Goal: Information Seeking & Learning: Learn about a topic

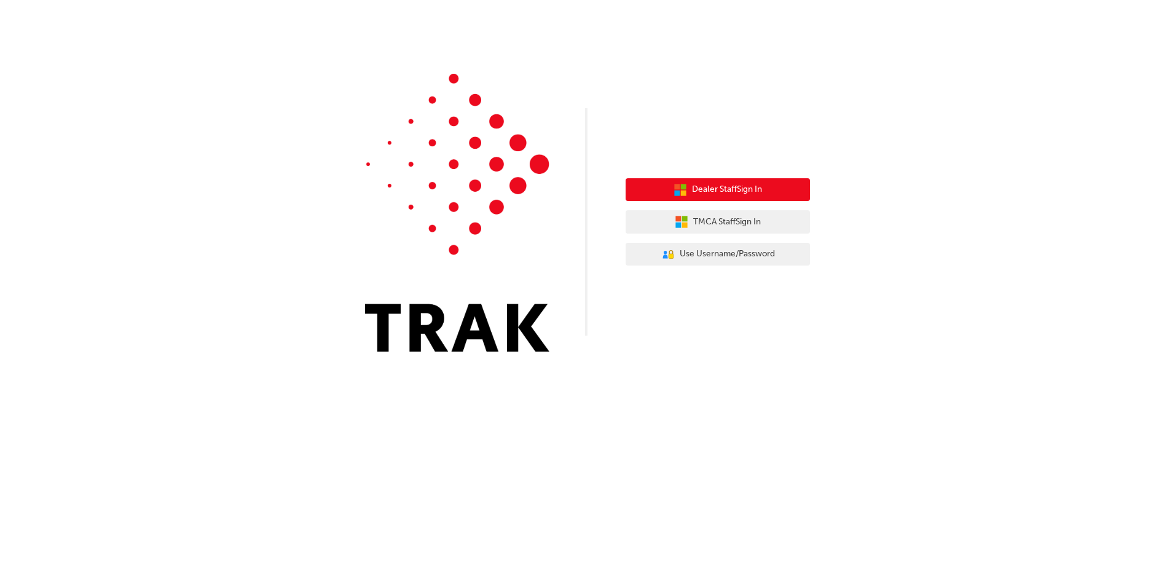
click at [729, 191] on span "Dealer Staff Sign In" at bounding box center [727, 189] width 70 height 14
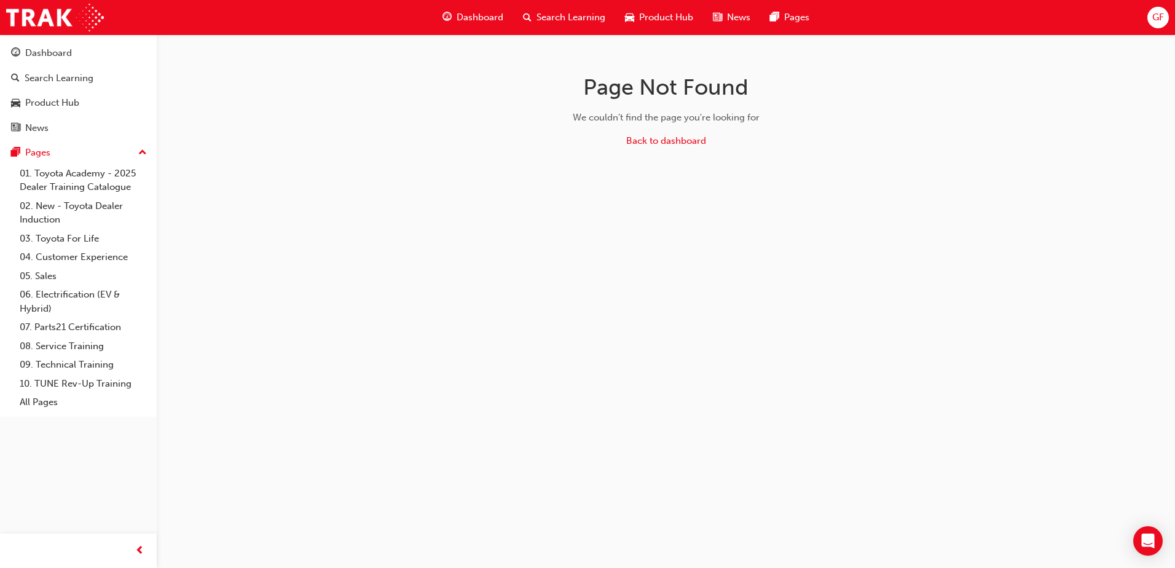
click at [555, 19] on span "Search Learning" at bounding box center [570, 17] width 69 height 14
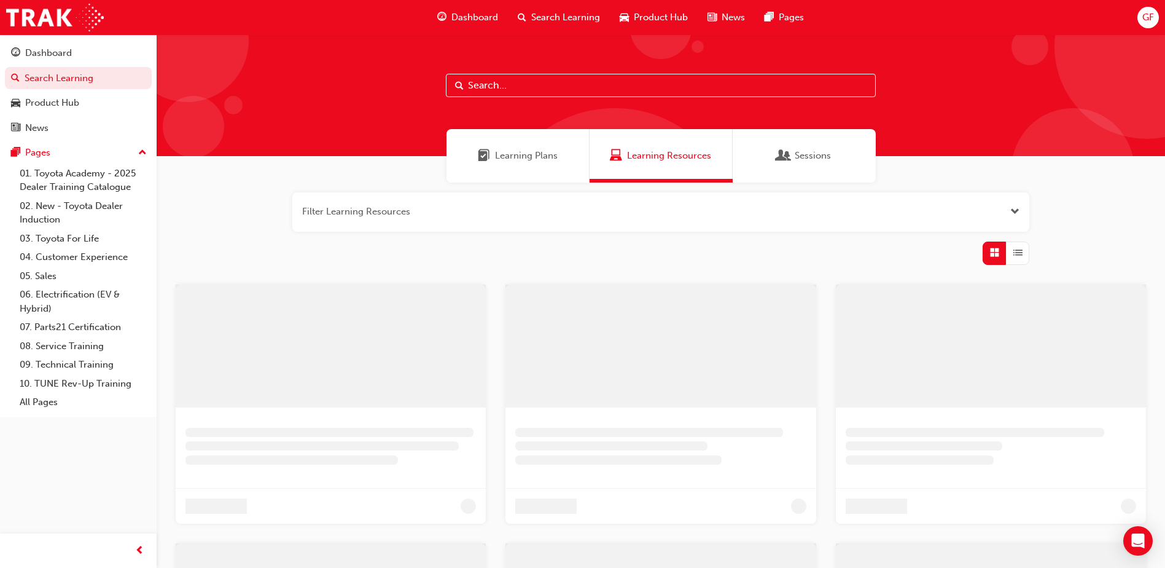
click at [533, 82] on input "text" at bounding box center [661, 85] width 430 height 23
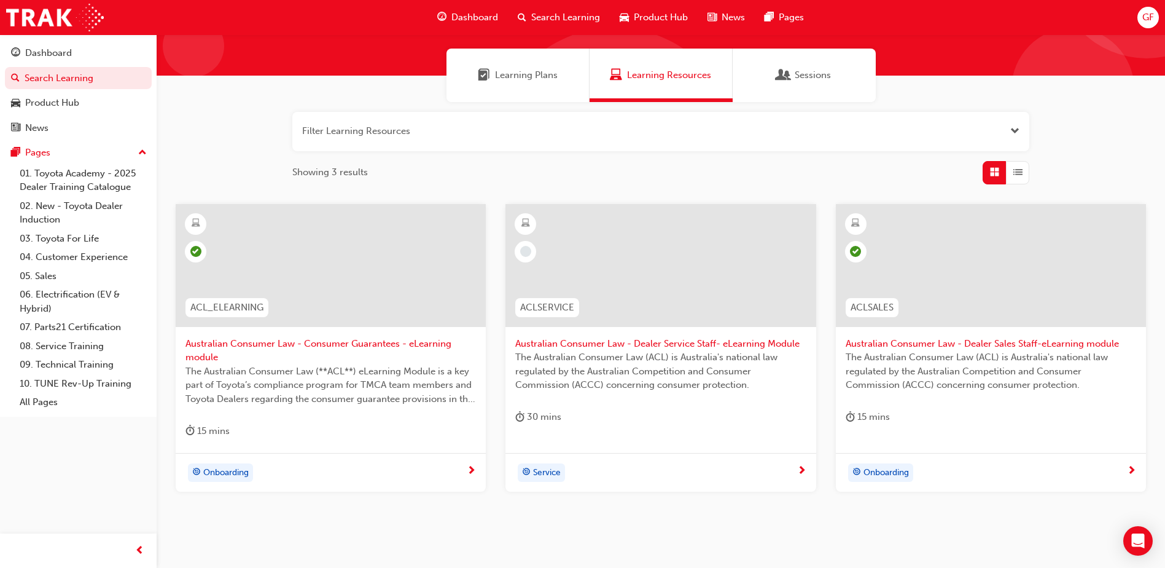
scroll to position [61, 0]
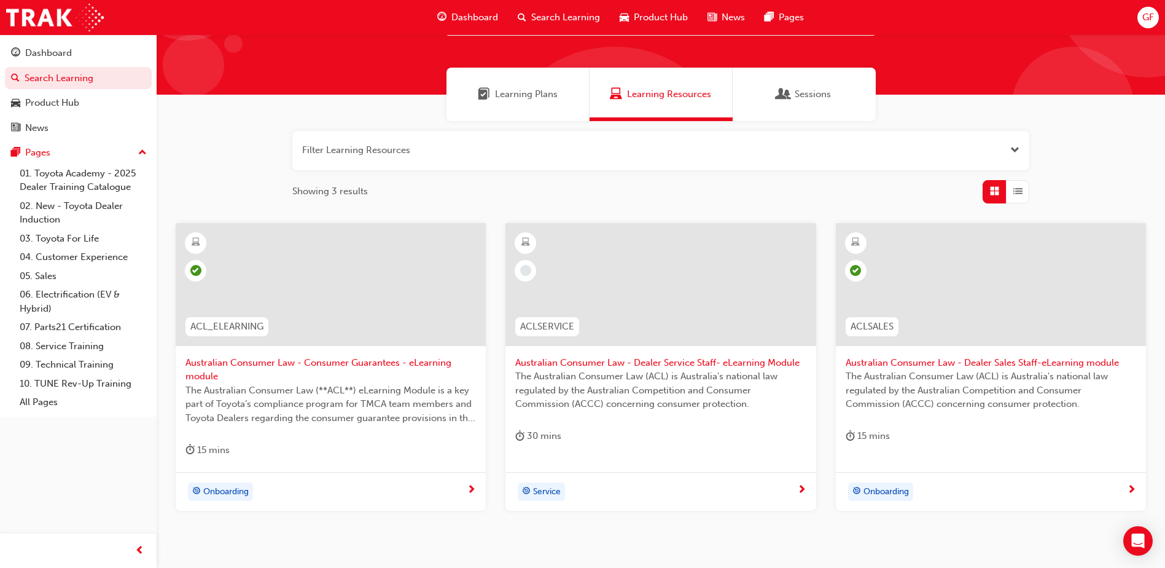
type input "aust"
click at [1144, 18] on span "GF" at bounding box center [1149, 17] width 12 height 14
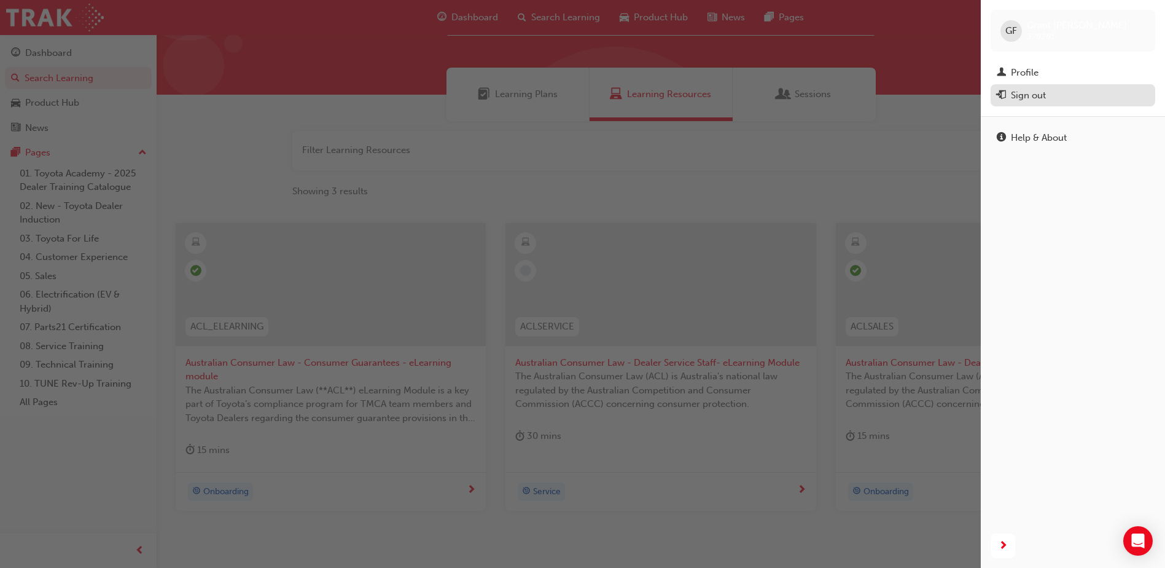
click at [1050, 98] on div "Sign out" at bounding box center [1073, 95] width 152 height 15
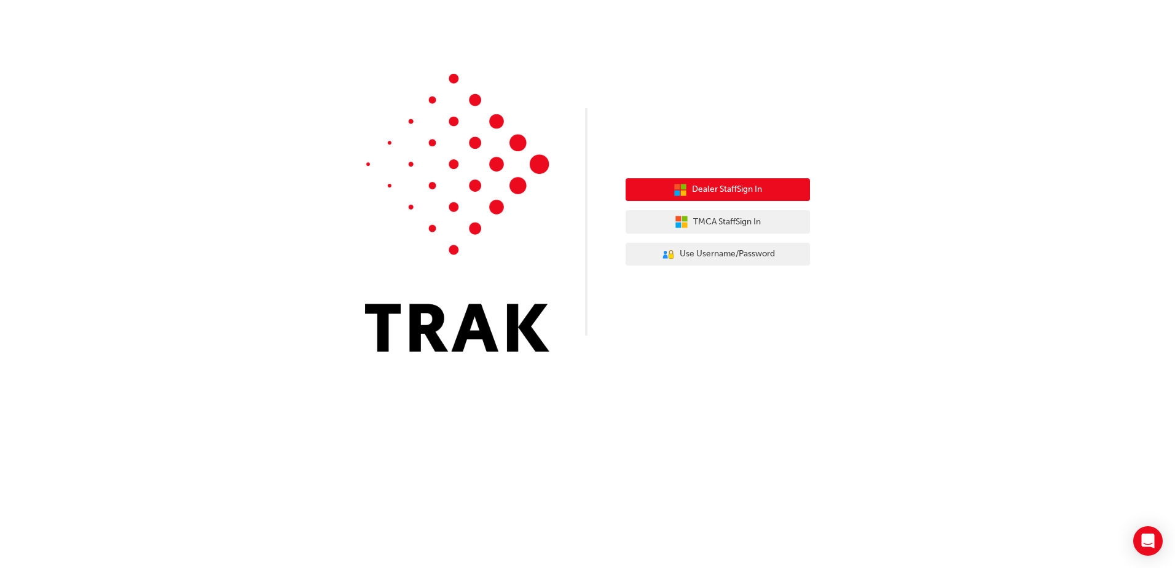
click at [730, 195] on span "Dealer Staff Sign In" at bounding box center [727, 189] width 70 height 14
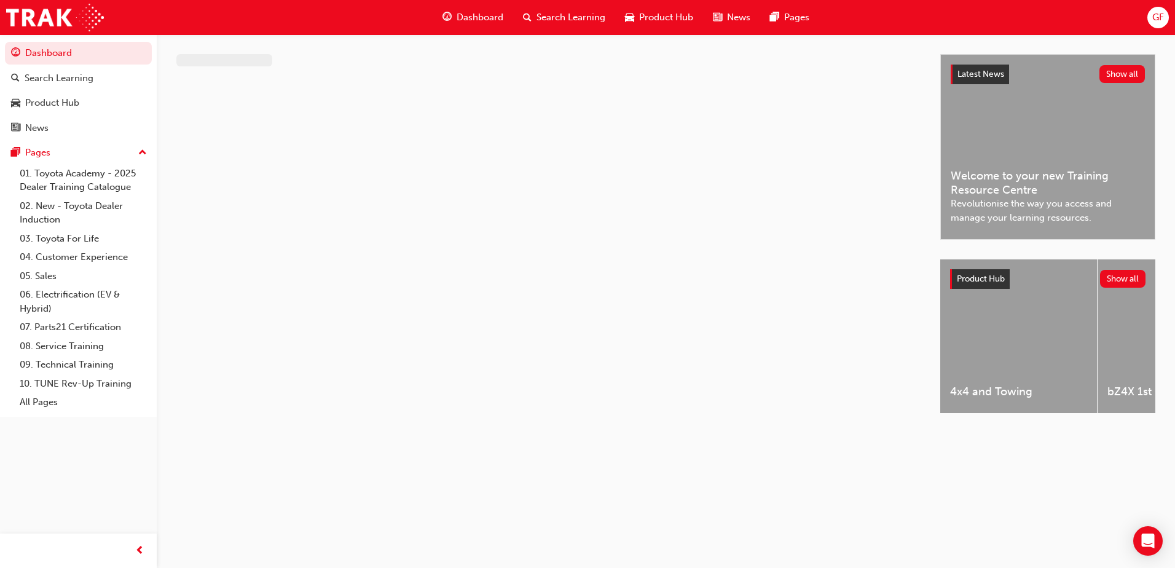
click at [1158, 18] on span "GF" at bounding box center [1158, 17] width 12 height 14
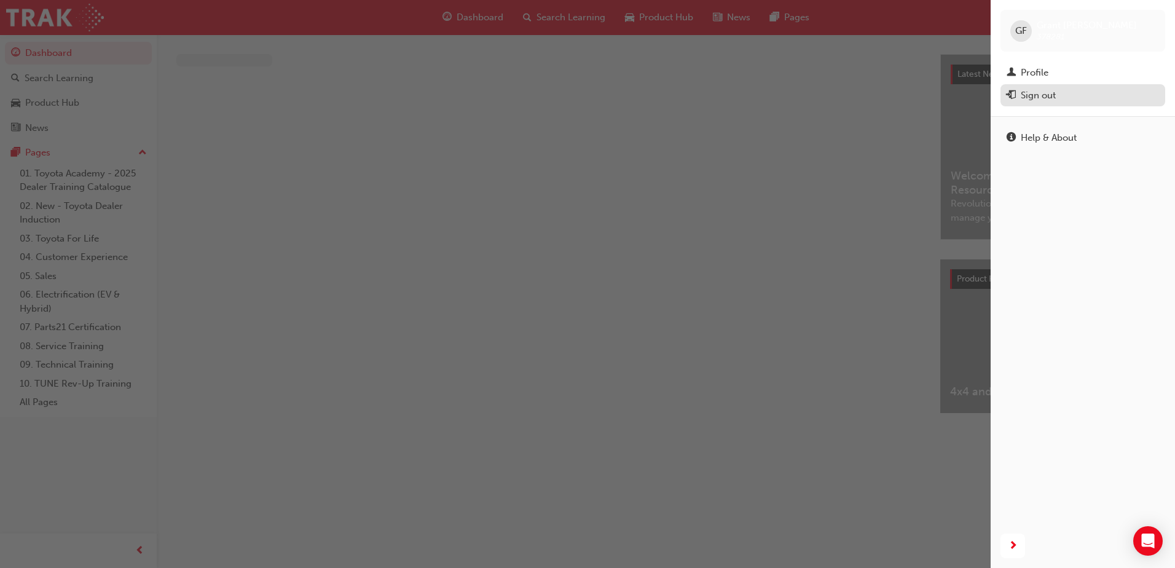
click at [1038, 88] on div "Sign out" at bounding box center [1082, 95] width 152 height 15
